Goal: Task Accomplishment & Management: Manage account settings

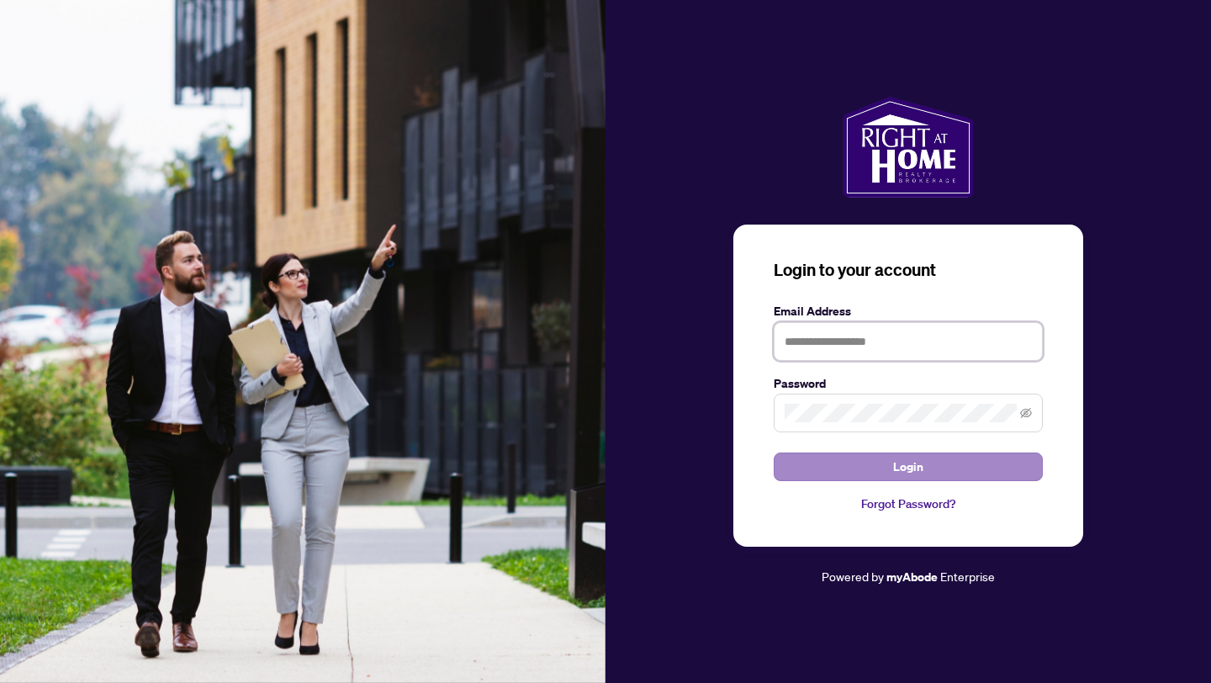
type input "**********"
click at [826, 456] on button "Login" at bounding box center [908, 466] width 269 height 29
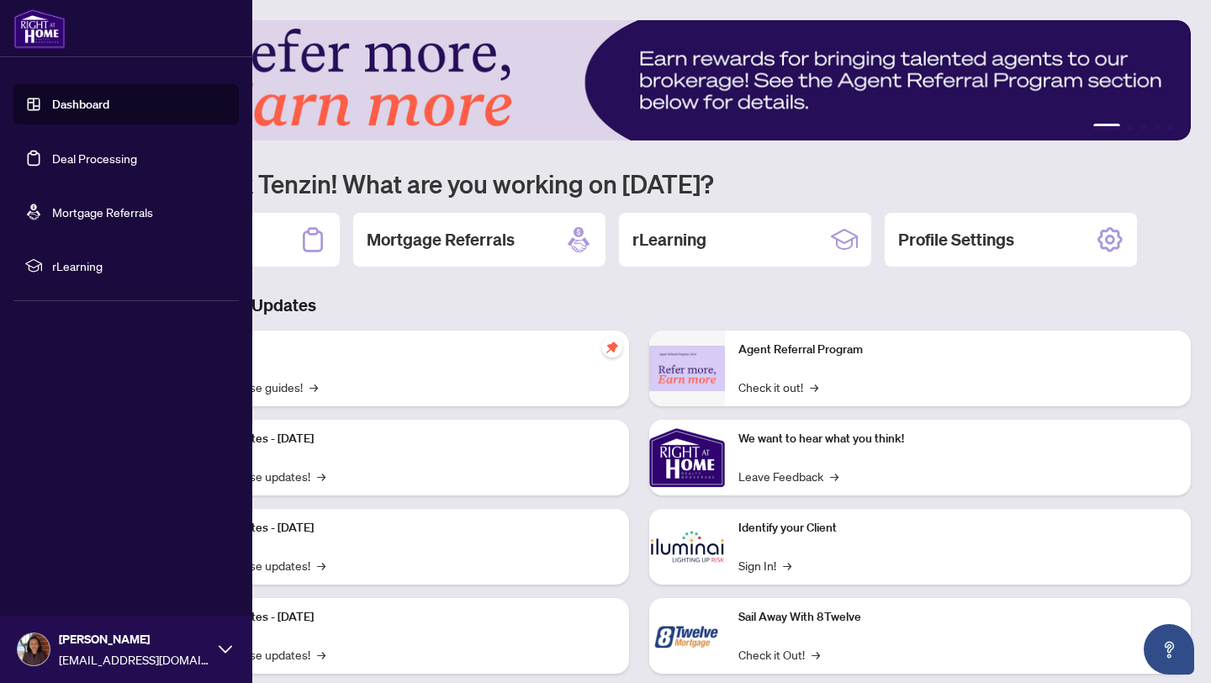
click at [78, 162] on link "Deal Processing" at bounding box center [94, 158] width 85 height 15
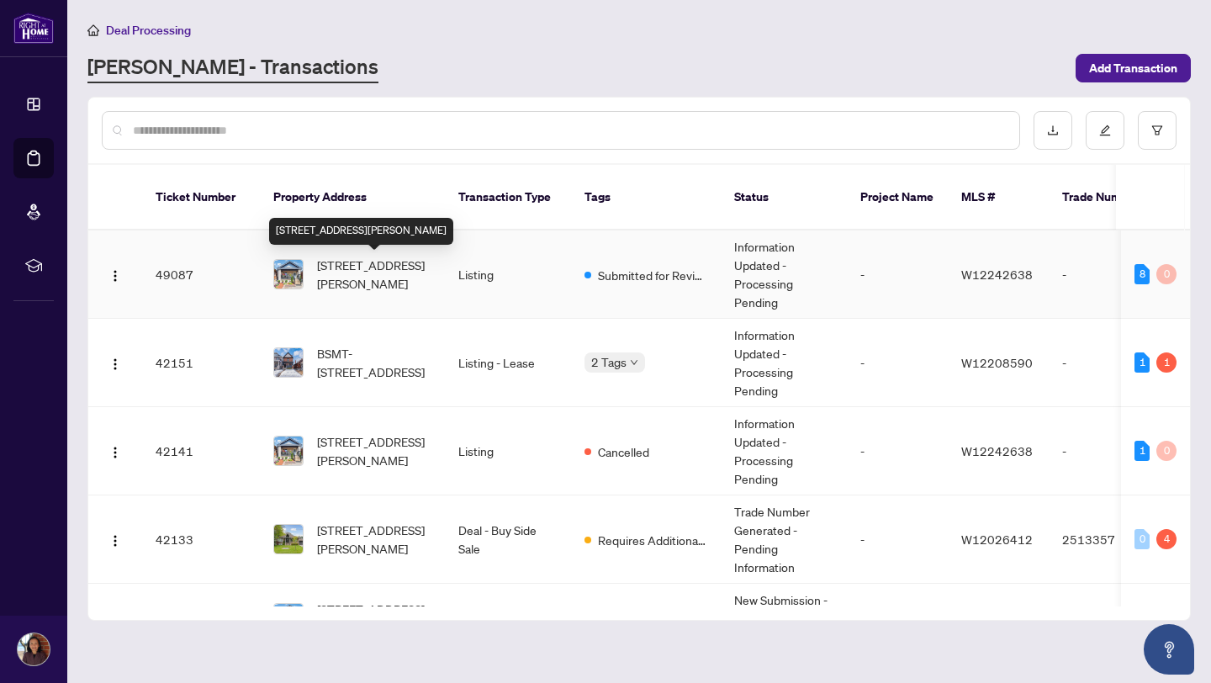
click at [363, 281] on span "[STREET_ADDRESS][PERSON_NAME]" at bounding box center [374, 274] width 114 height 37
click at [371, 271] on span "[STREET_ADDRESS][PERSON_NAME]" at bounding box center [374, 274] width 114 height 37
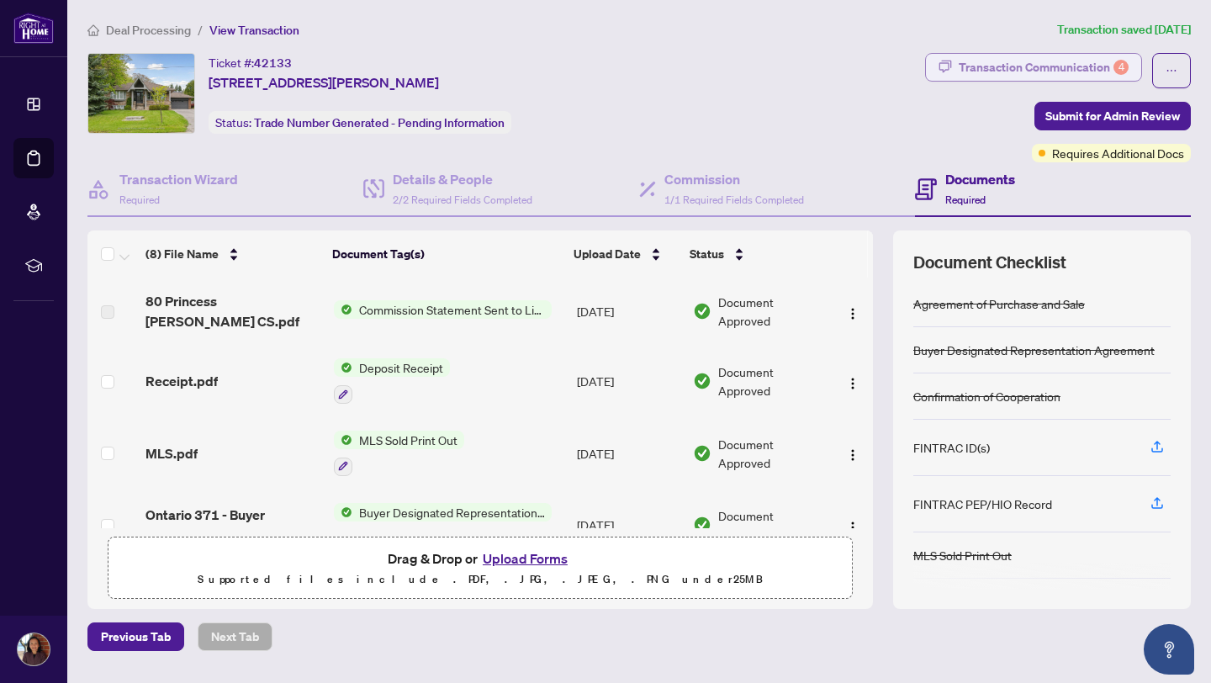
click at [1000, 61] on div "Transaction Communication 4" at bounding box center [1044, 67] width 170 height 27
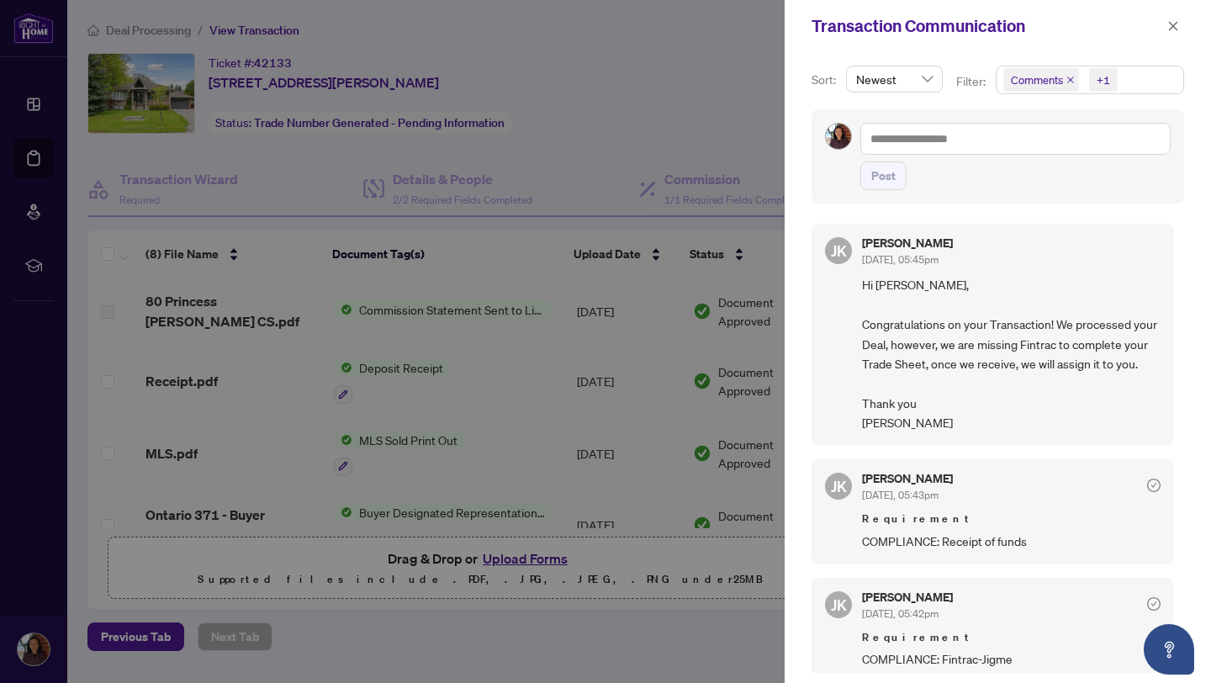
click at [2, 69] on div at bounding box center [605, 341] width 1211 height 683
click at [1172, 24] on icon "close" at bounding box center [1173, 26] width 12 height 12
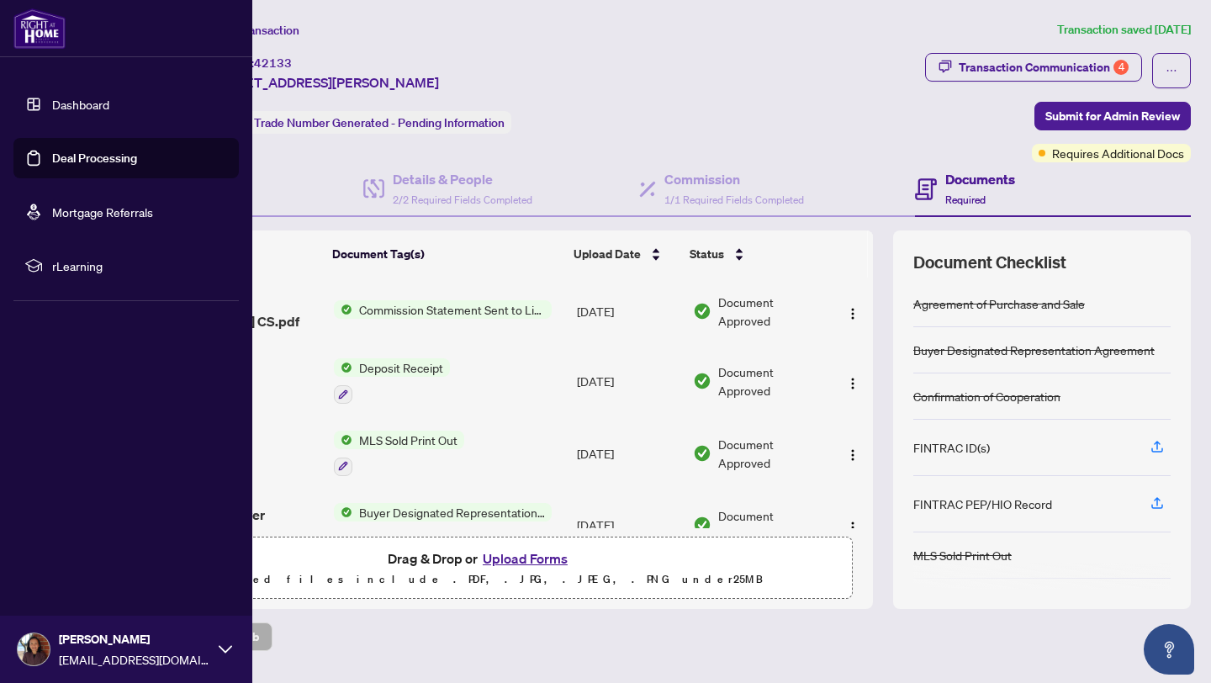
click at [52, 102] on link "Dashboard" at bounding box center [80, 104] width 57 height 15
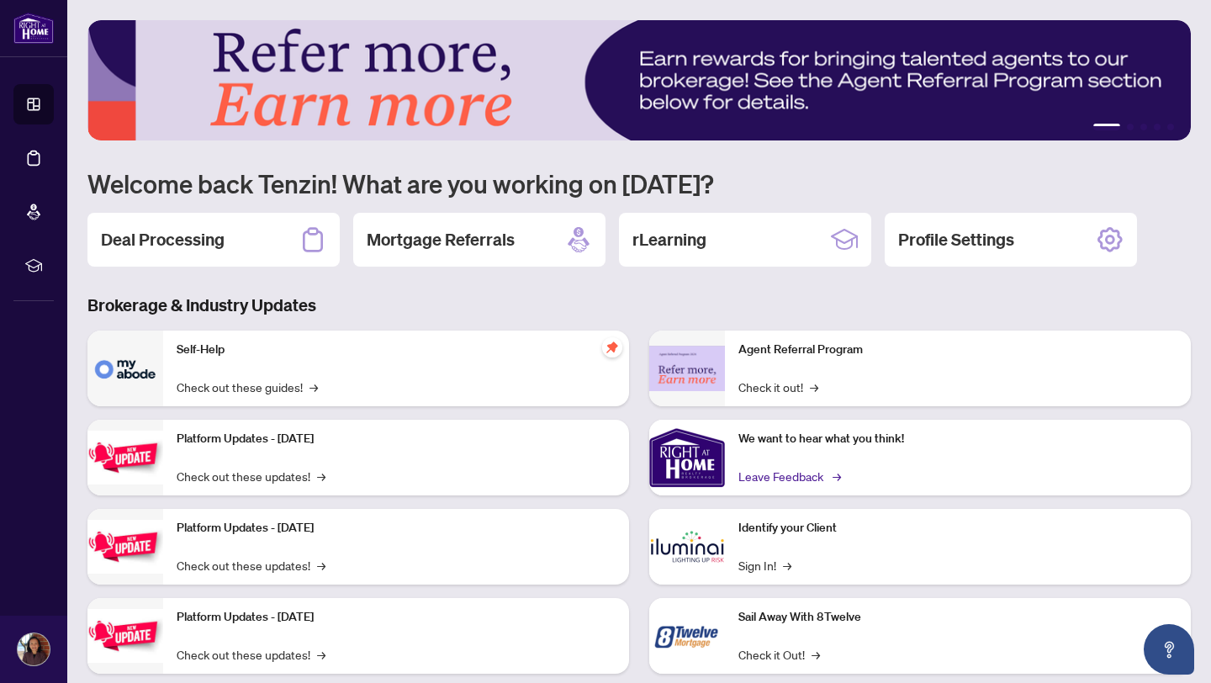
scroll to position [36, 0]
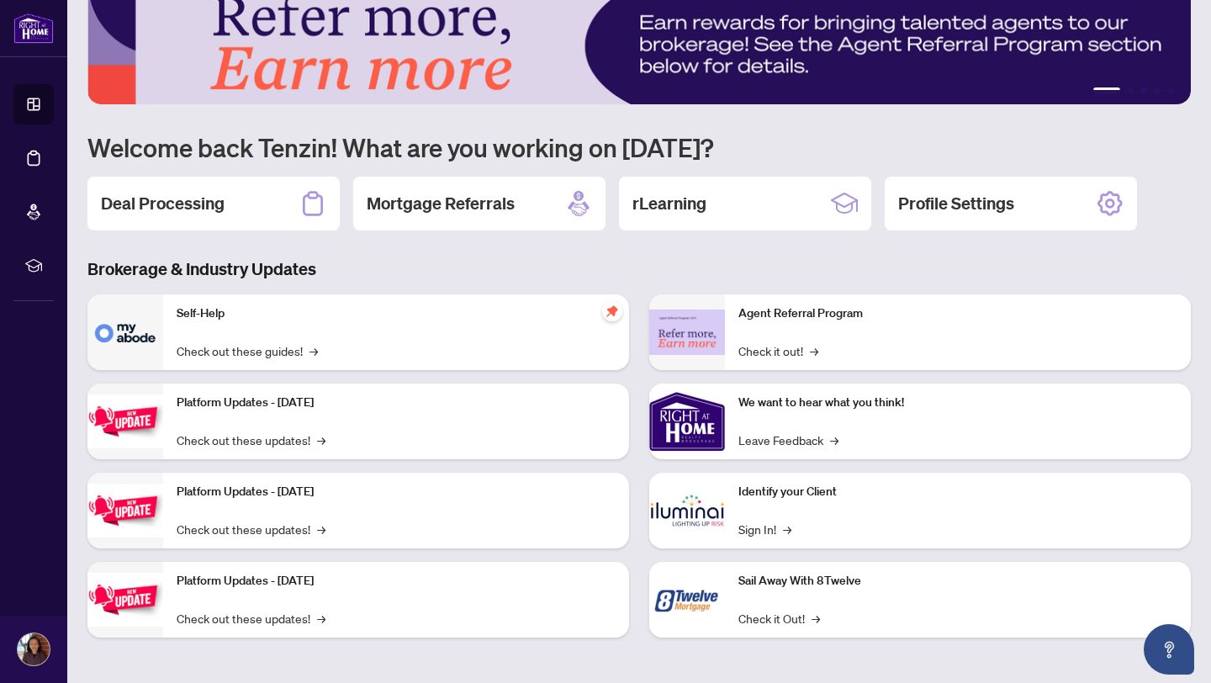
click at [706, 486] on img at bounding box center [687, 511] width 76 height 76
click at [706, 515] on img at bounding box center [687, 511] width 76 height 76
click at [756, 529] on link "Sign In! →" at bounding box center [764, 529] width 53 height 19
